Goal: Navigation & Orientation: Find specific page/section

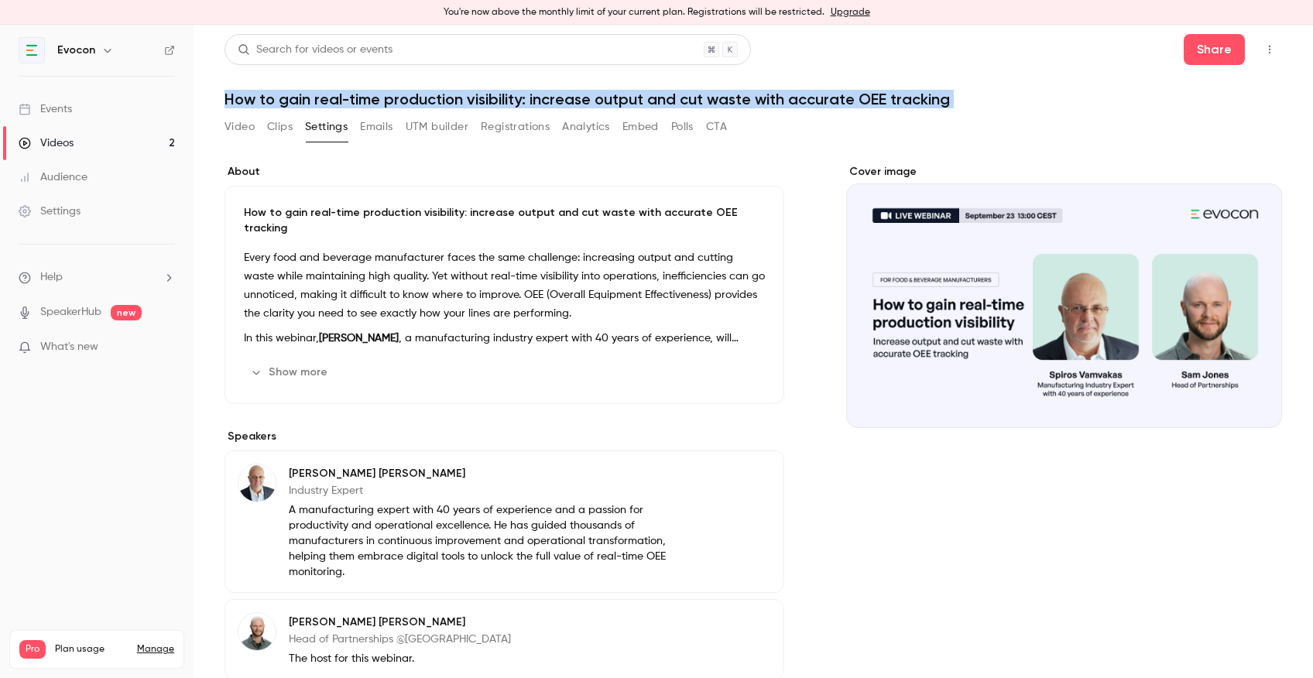
click at [152, 643] on link "Manage" at bounding box center [155, 649] width 37 height 12
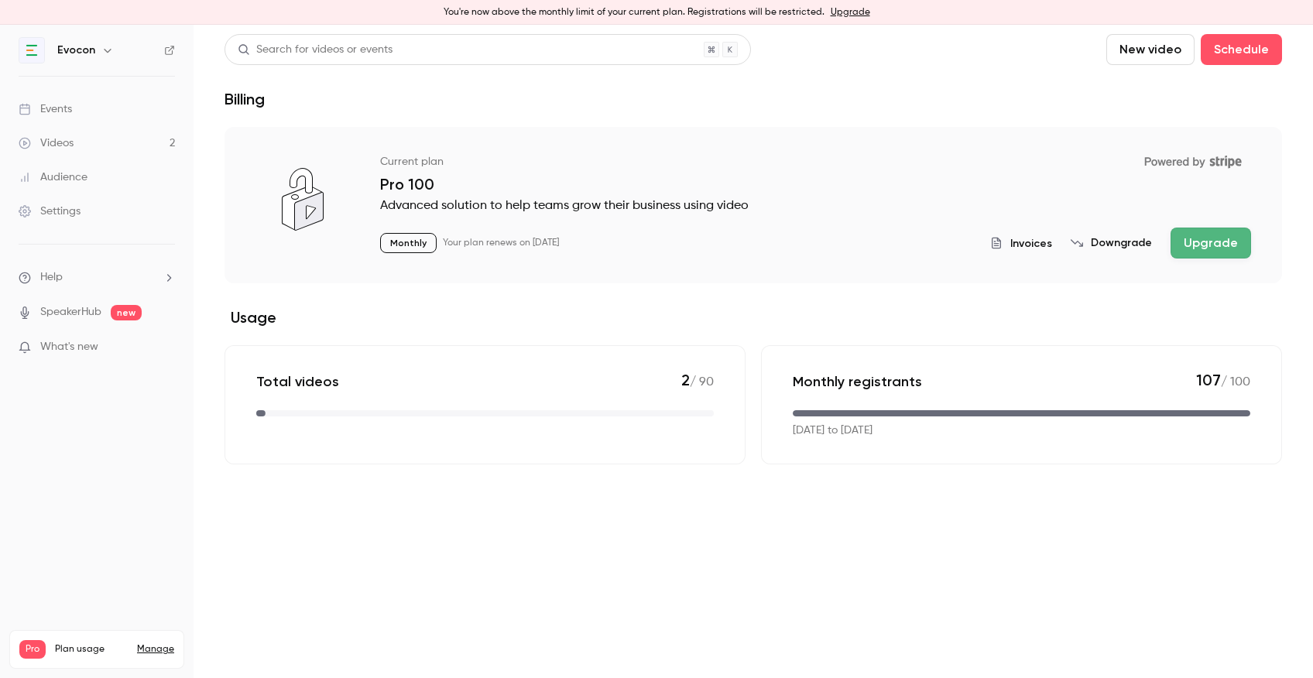
drag, startPoint x: 513, startPoint y: 244, endPoint x: 653, endPoint y: 244, distance: 140.1
click at [653, 244] on div "Monthly Your plan renews on [DATE] Invoices Downgrade Upgrade" at bounding box center [815, 243] width 871 height 31
click at [113, 115] on link "Events" at bounding box center [96, 109] width 193 height 34
